Goal: Task Accomplishment & Management: Use online tool/utility

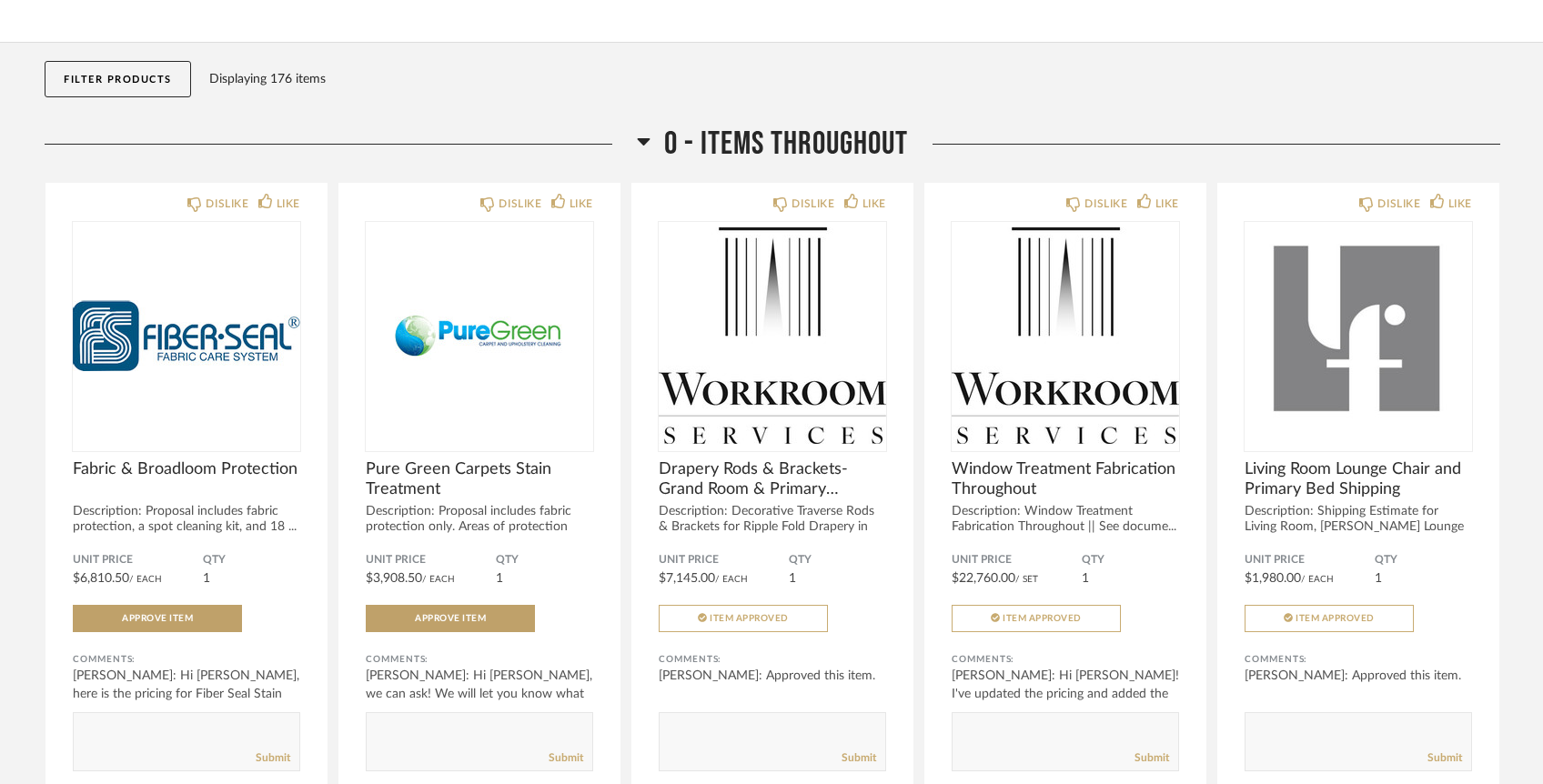
scroll to position [213, 0]
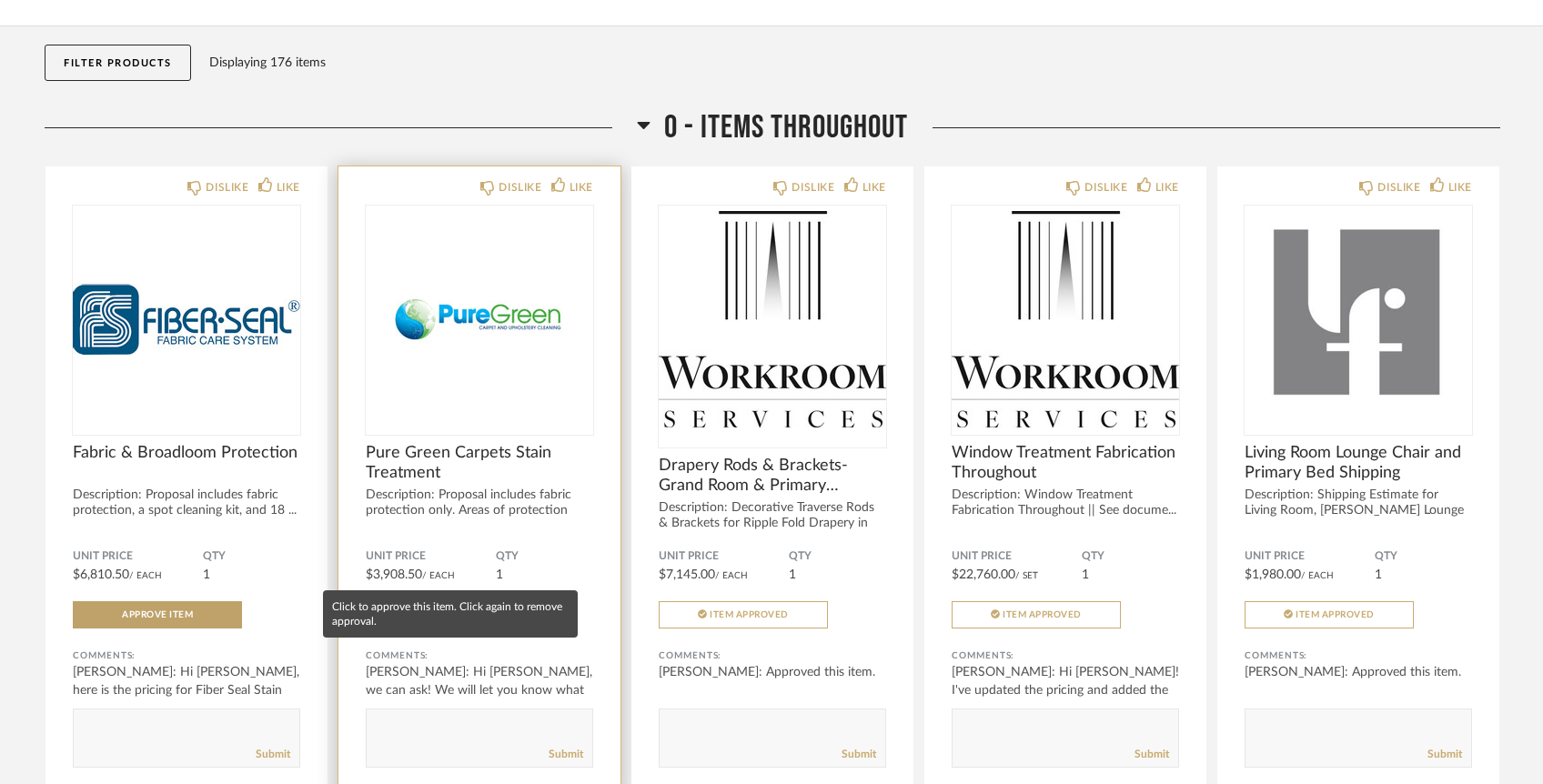
click at [491, 601] on button "Approve Item" at bounding box center [451, 615] width 169 height 28
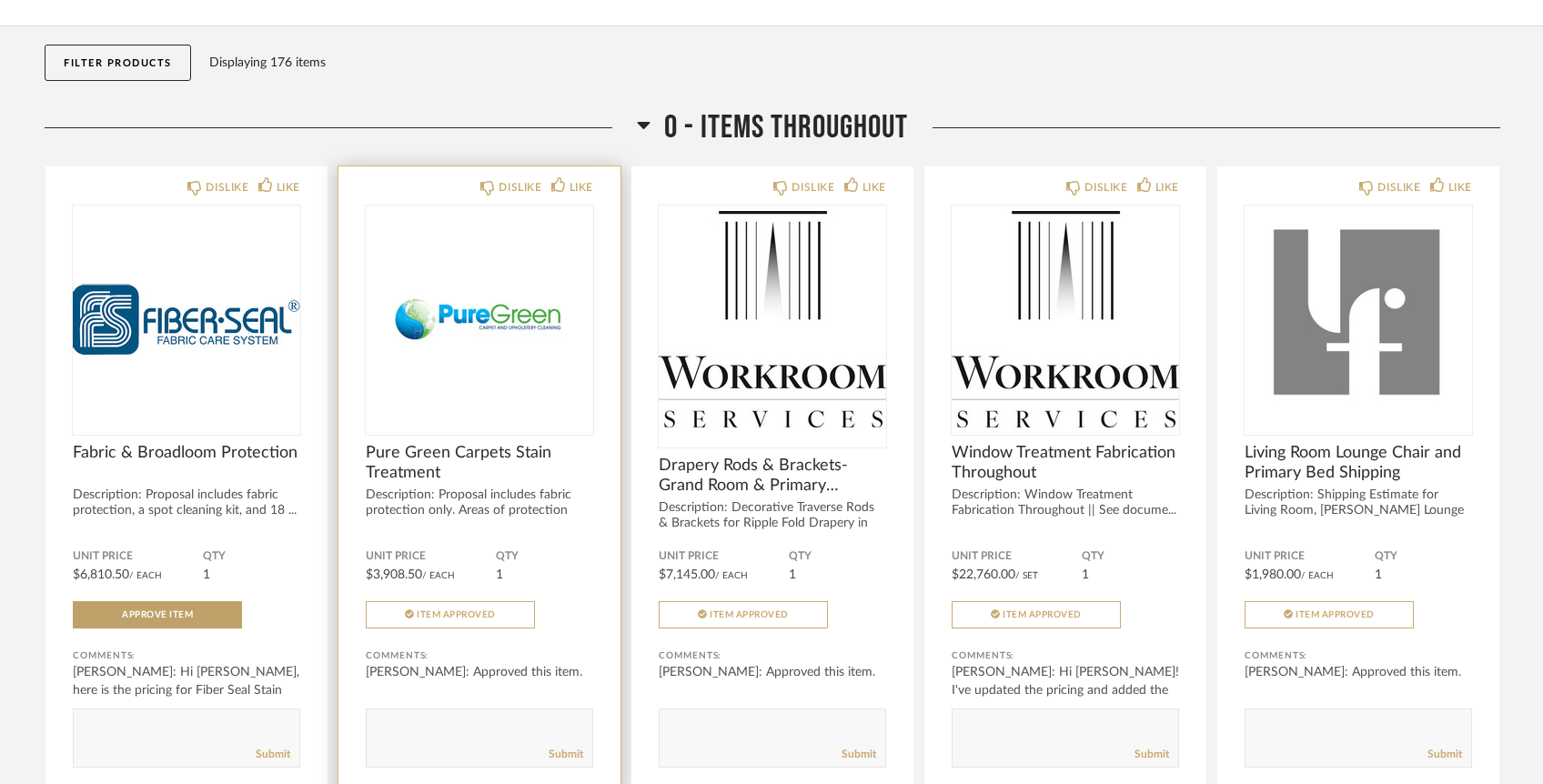
click at [493, 718] on textarea at bounding box center [479, 730] width 225 height 25
drag, startPoint x: 437, startPoint y: 689, endPoint x: 401, endPoint y: 686, distance: 36.1
click at [401, 718] on textarea at bounding box center [479, 730] width 225 height 25
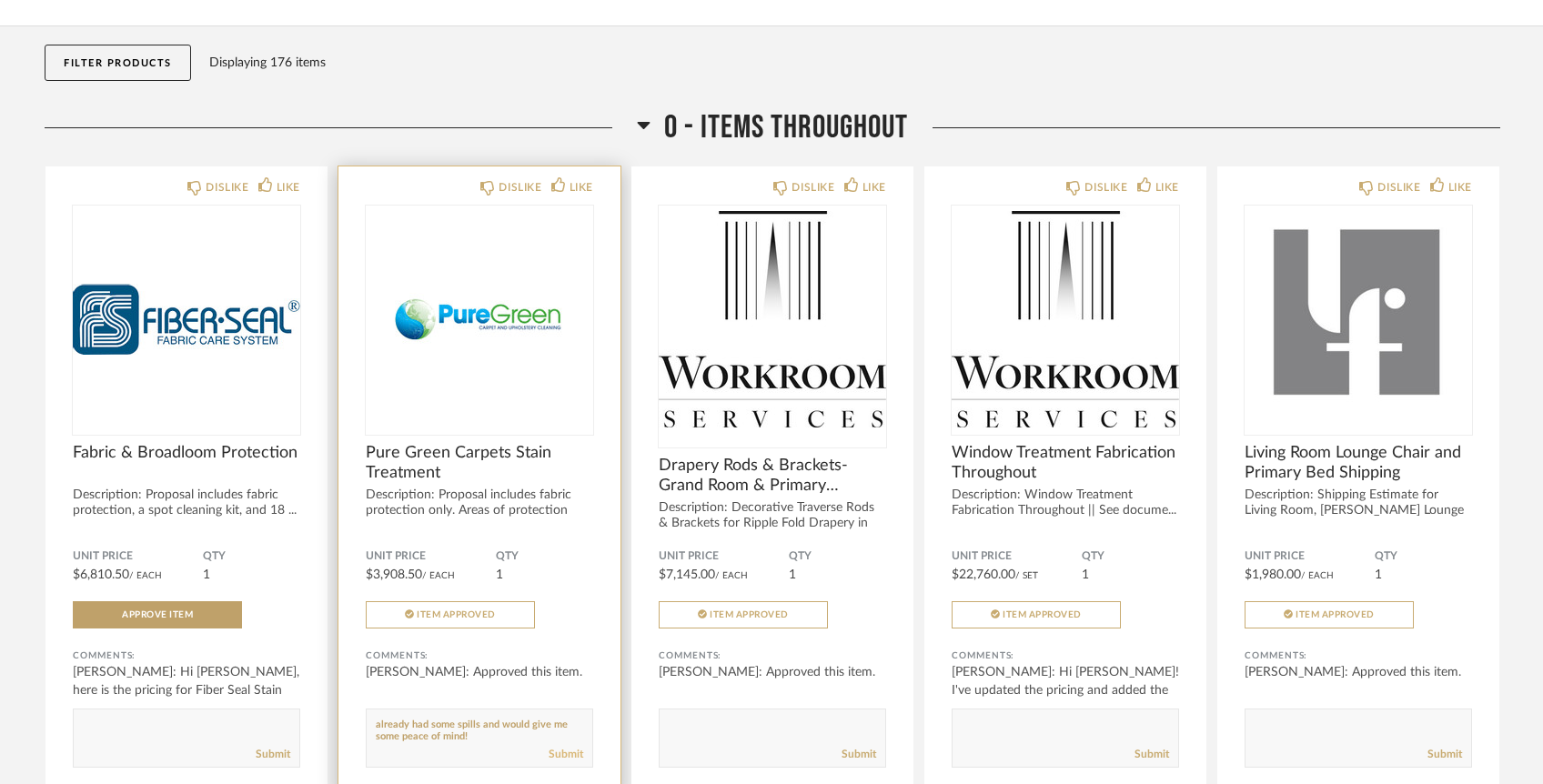
type textarea "Hi [PERSON_NAME]! Is it possible for the team to come early next week? We've al…"
click at [559, 747] on link "Submit" at bounding box center [566, 754] width 34 height 16
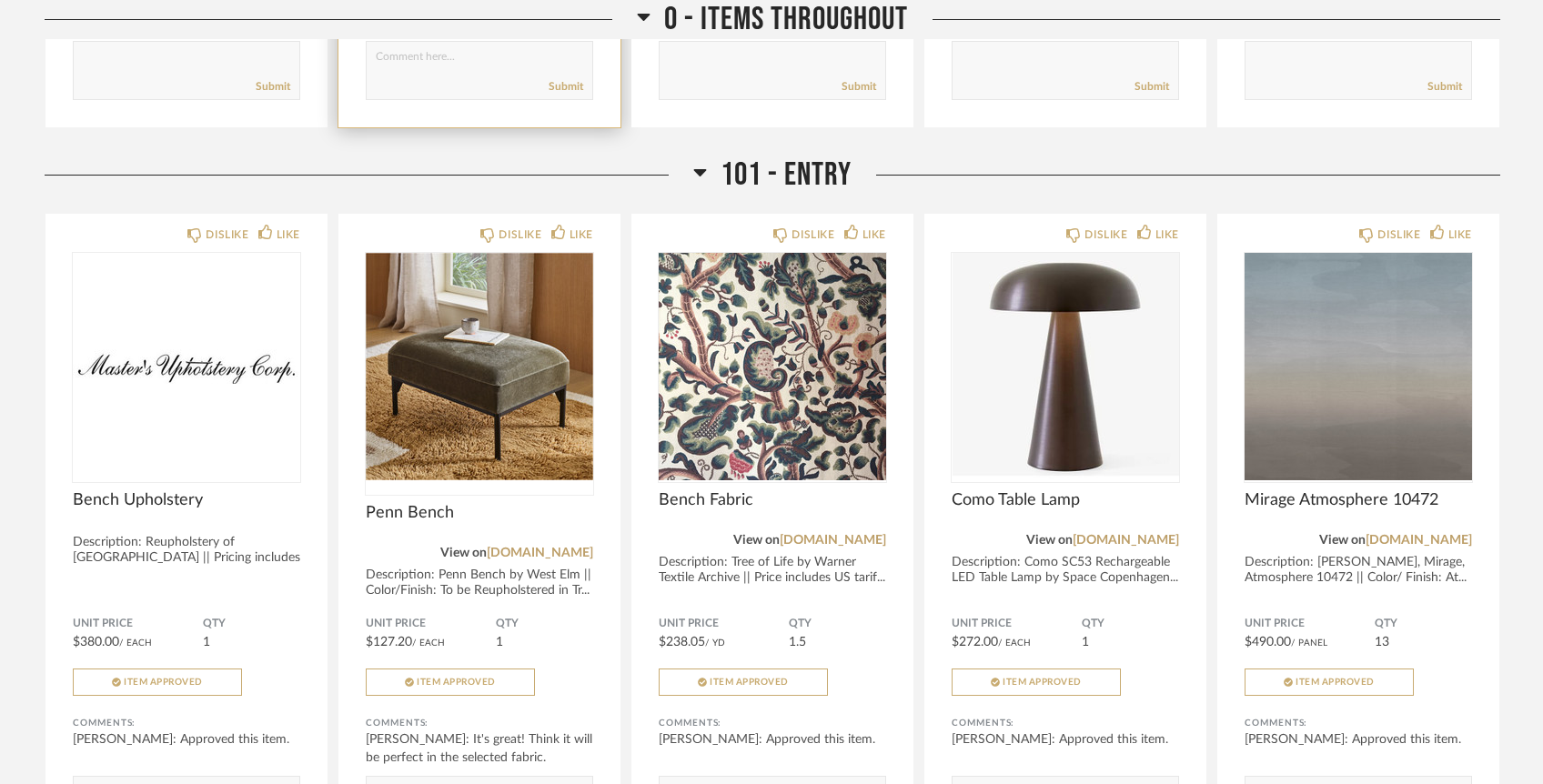
scroll to position [0, 0]
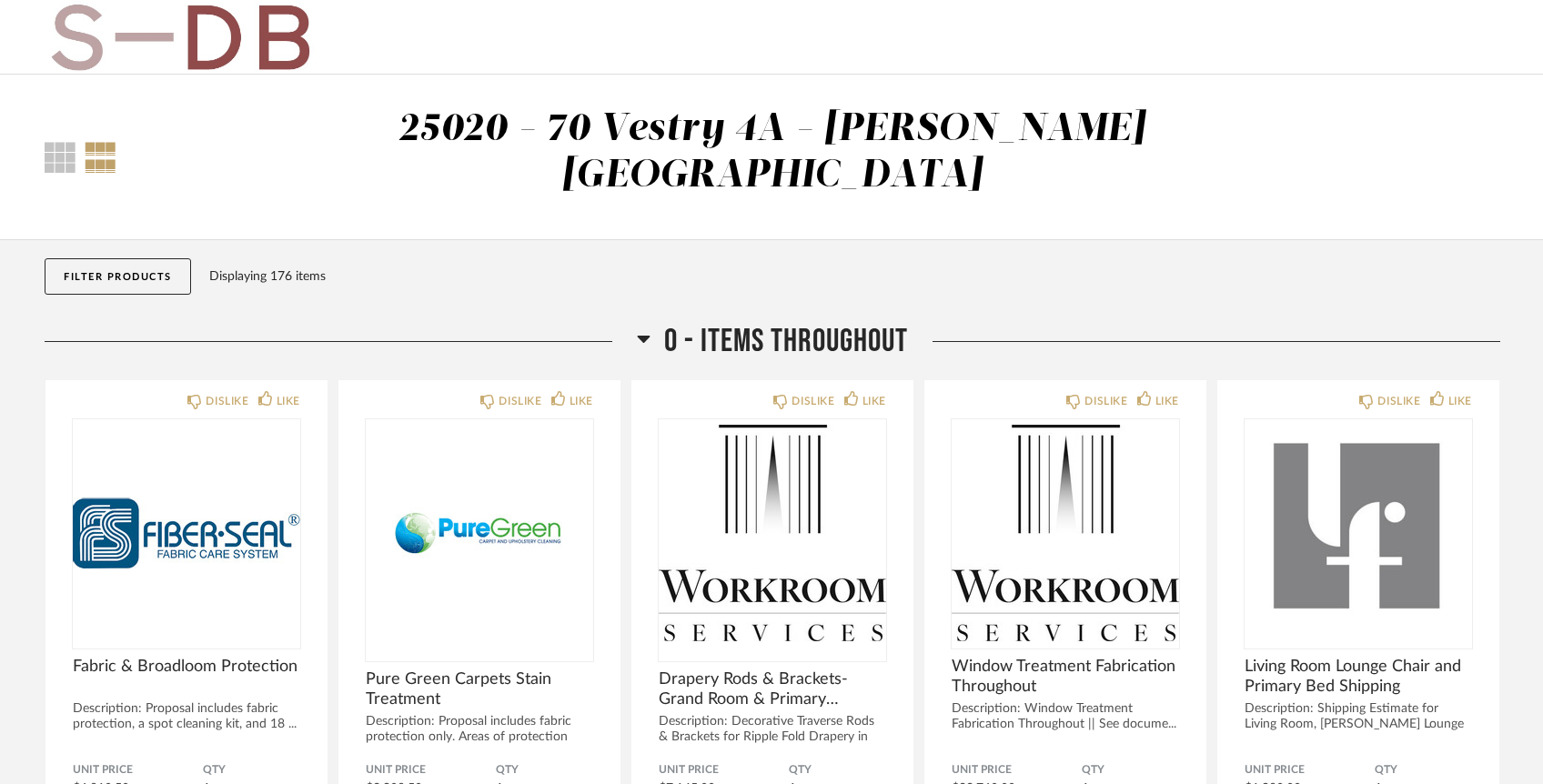
click at [127, 259] on button "Filter Products" at bounding box center [117, 276] width 147 height 36
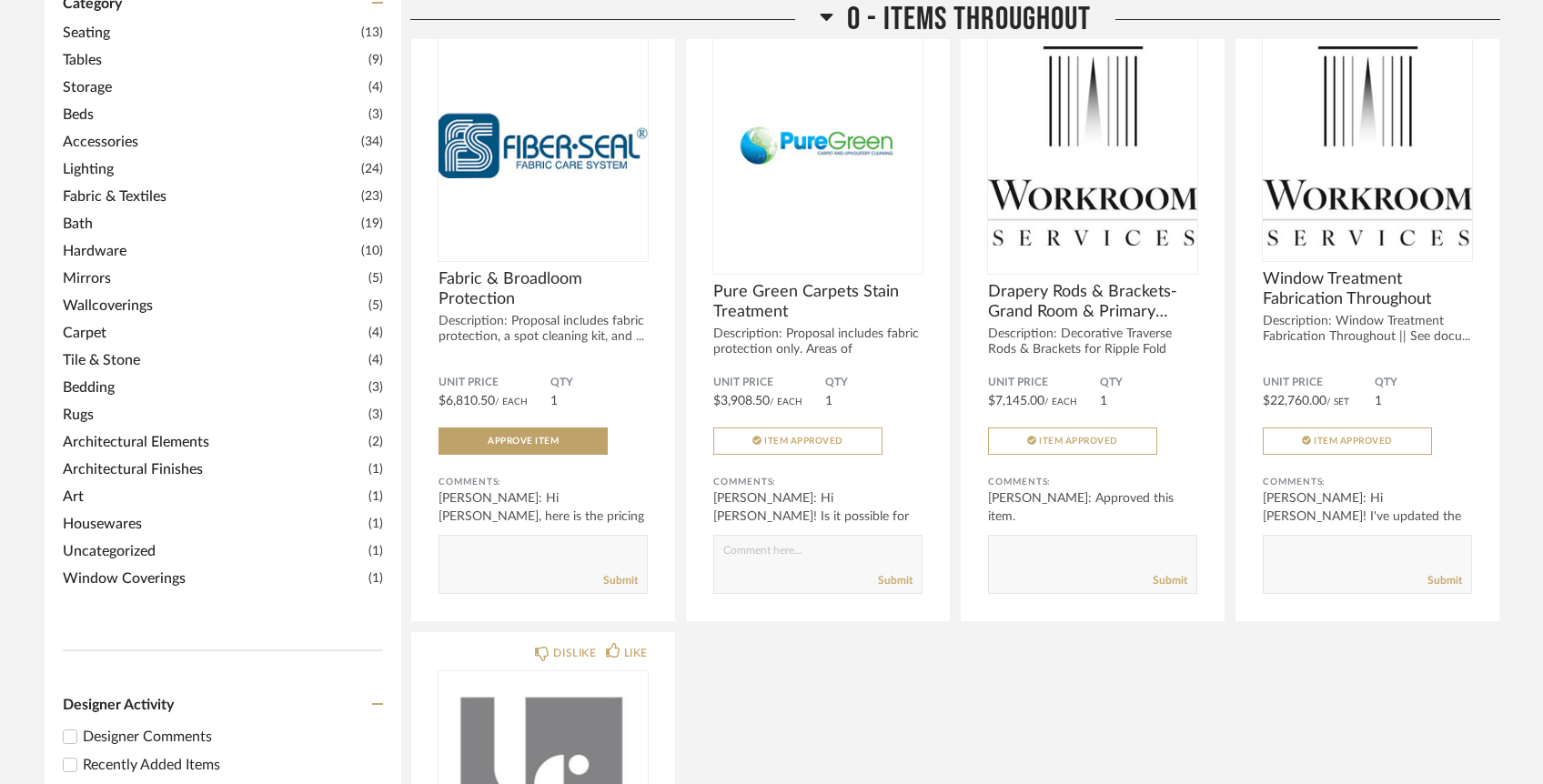
scroll to position [547, 0]
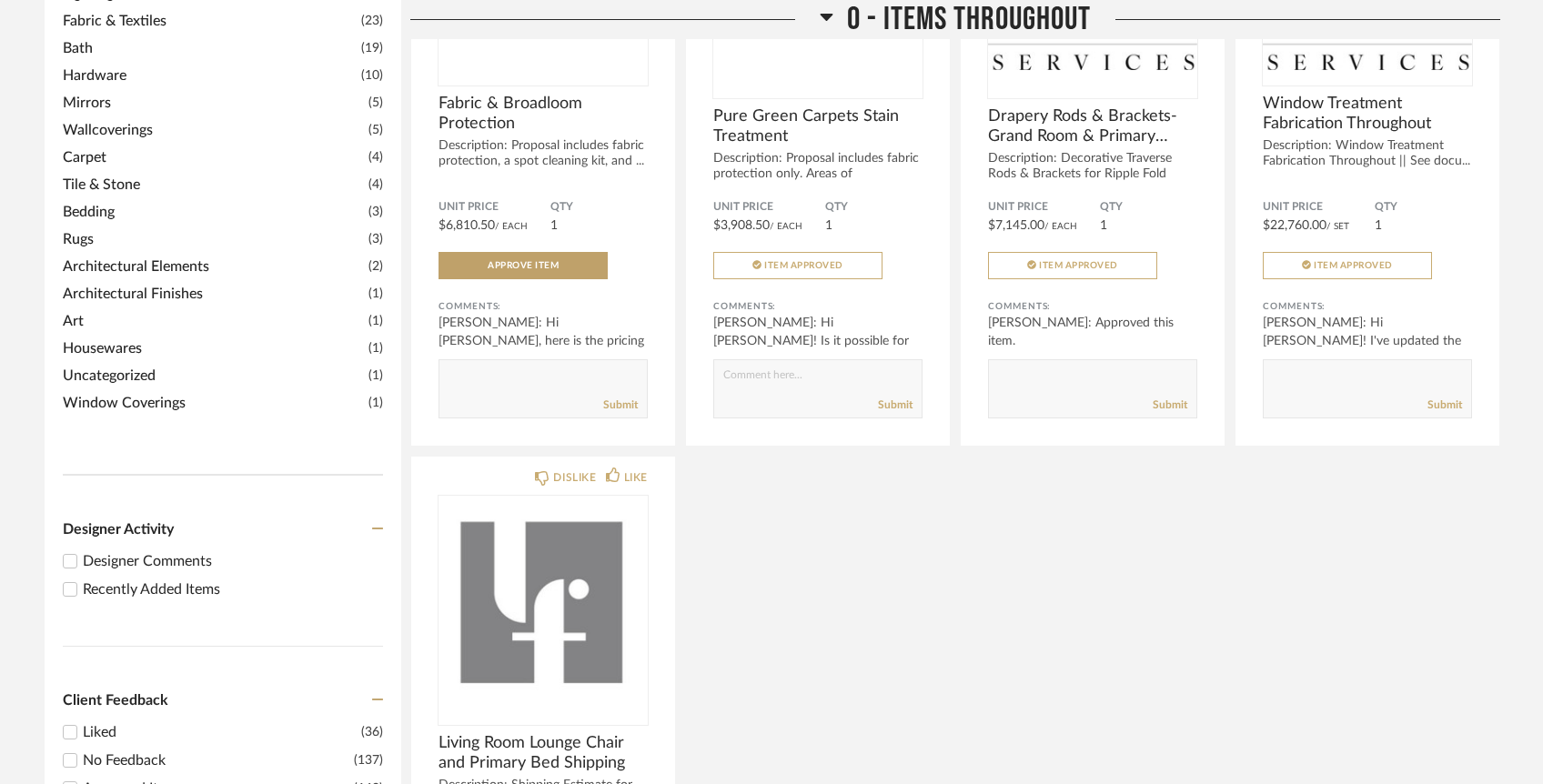
click at [114, 578] on div "Recently Added Items" at bounding box center [232, 589] width 300 height 22
click at [81, 578] on input "Recently Added Items" at bounding box center [70, 589] width 22 height 22
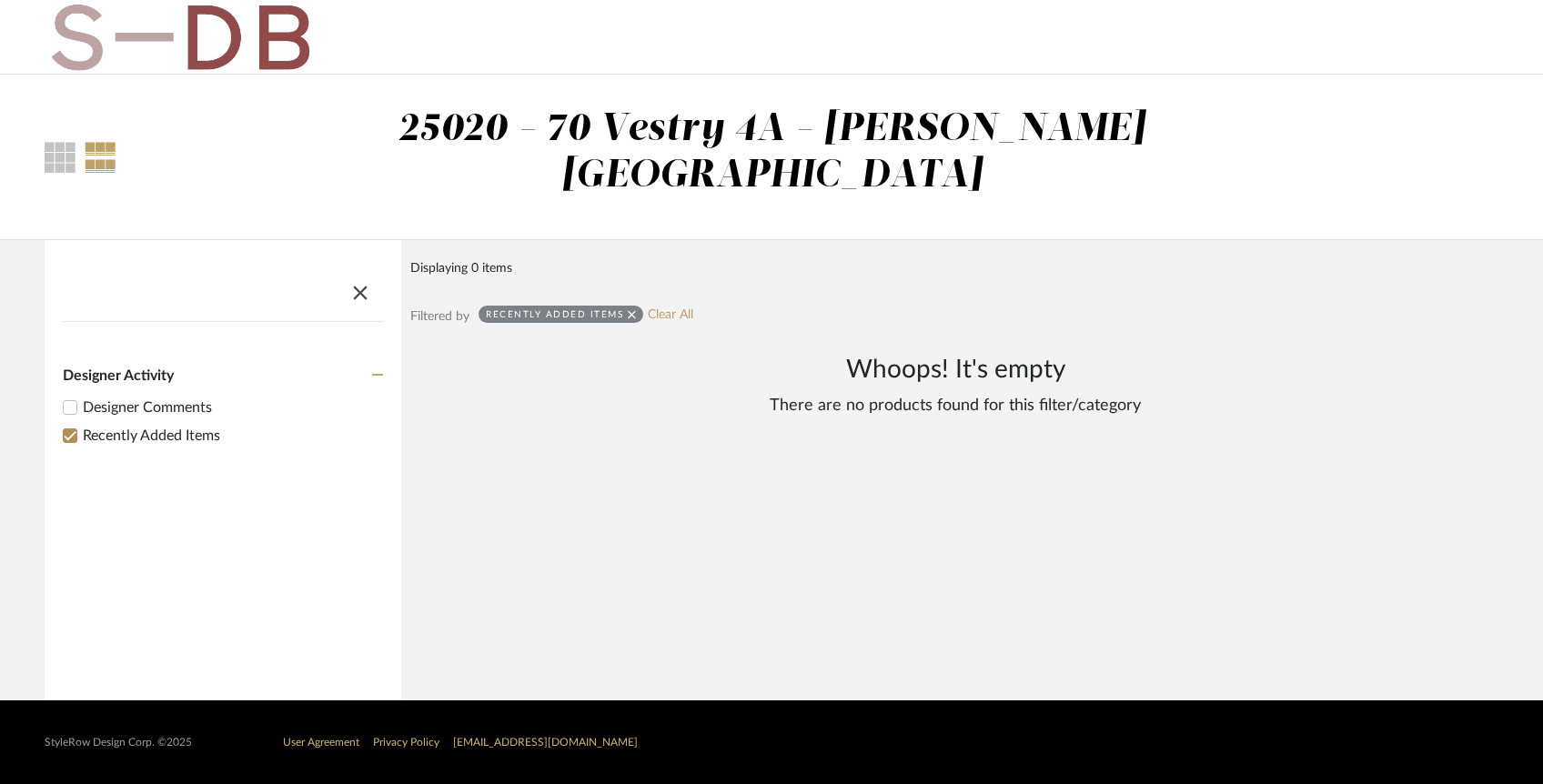
scroll to position [0, 0]
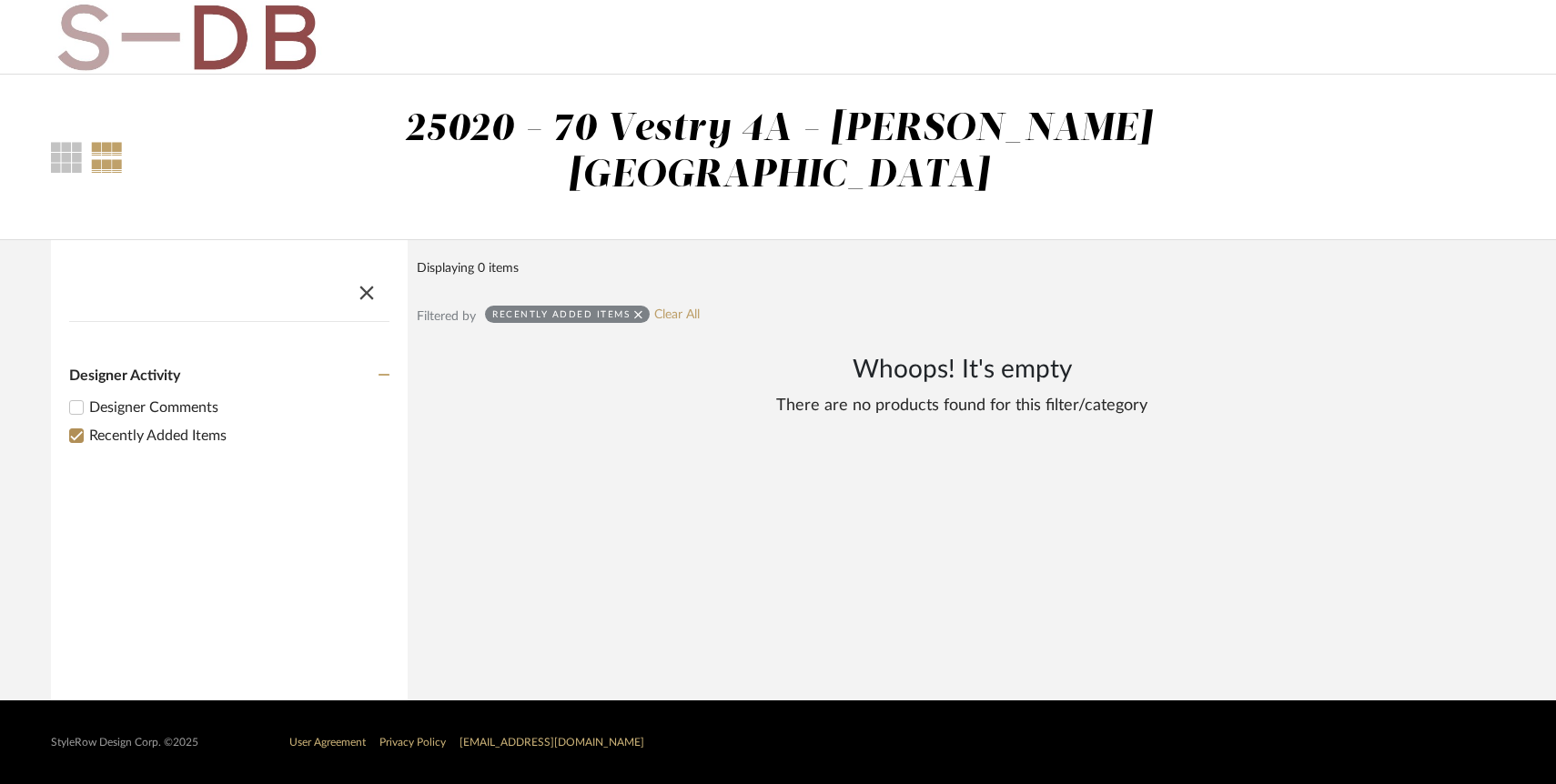
click at [697, 306] on div "Filtered by Recently Added Items Clear All" at bounding box center [963, 331] width 1090 height 49
click at [683, 308] on link "Clear All" at bounding box center [677, 316] width 45 height 16
checkbox input "false"
